Goal: Transaction & Acquisition: Purchase product/service

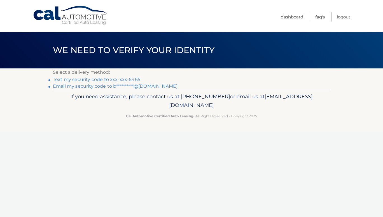
click at [121, 79] on link "Text my security code to xxx-xxx-6465" at bounding box center [96, 79] width 87 height 5
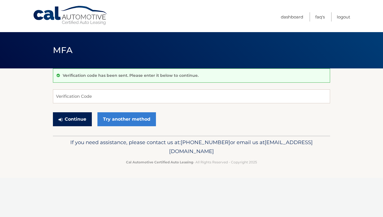
click at [78, 118] on button "Continue" at bounding box center [72, 119] width 39 height 14
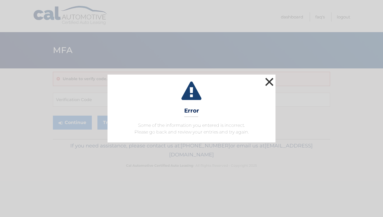
click at [271, 83] on button "×" at bounding box center [268, 81] width 11 height 11
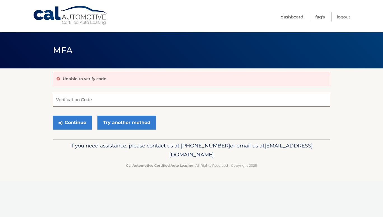
click at [94, 99] on input "Verification Code" at bounding box center [191, 100] width 277 height 14
type input "812940"
click at [77, 123] on button "Continue" at bounding box center [72, 123] width 39 height 14
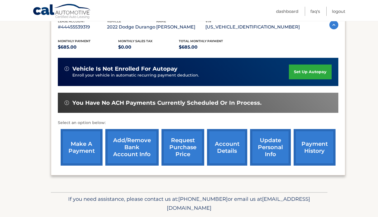
scroll to position [104, 0]
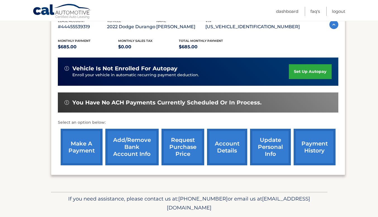
click at [77, 146] on link "make a payment" at bounding box center [82, 147] width 42 height 37
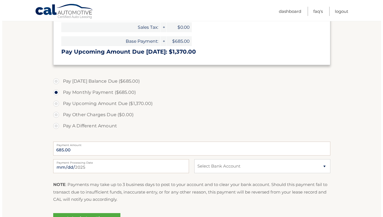
scroll to position [145, 0]
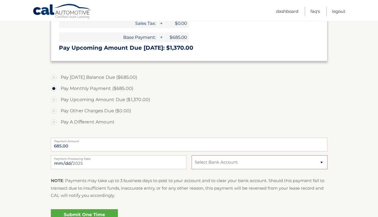
click at [305, 166] on select "Select Bank Account Checking TRULIANT FEDERAL CREDIT UNION *****4905 Checking C…" at bounding box center [260, 163] width 136 height 14
select select "ZTM5MTU0OWQtNzVmMy00M2Y2LTgzMzUtMDlmYjc1M2U1MTlj"
click at [192, 156] on select "Select Bank Account Checking TRULIANT FEDERAL CREDIT UNION *****4905 Checking C…" at bounding box center [260, 163] width 136 height 14
click at [105, 214] on link "Submit One Time Payment" at bounding box center [84, 218] width 67 height 18
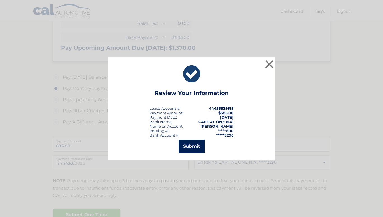
click at [182, 142] on button "Submit" at bounding box center [191, 146] width 26 height 13
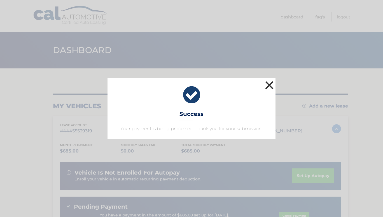
click at [267, 88] on button "×" at bounding box center [268, 85] width 11 height 11
